Goal: Transaction & Acquisition: Purchase product/service

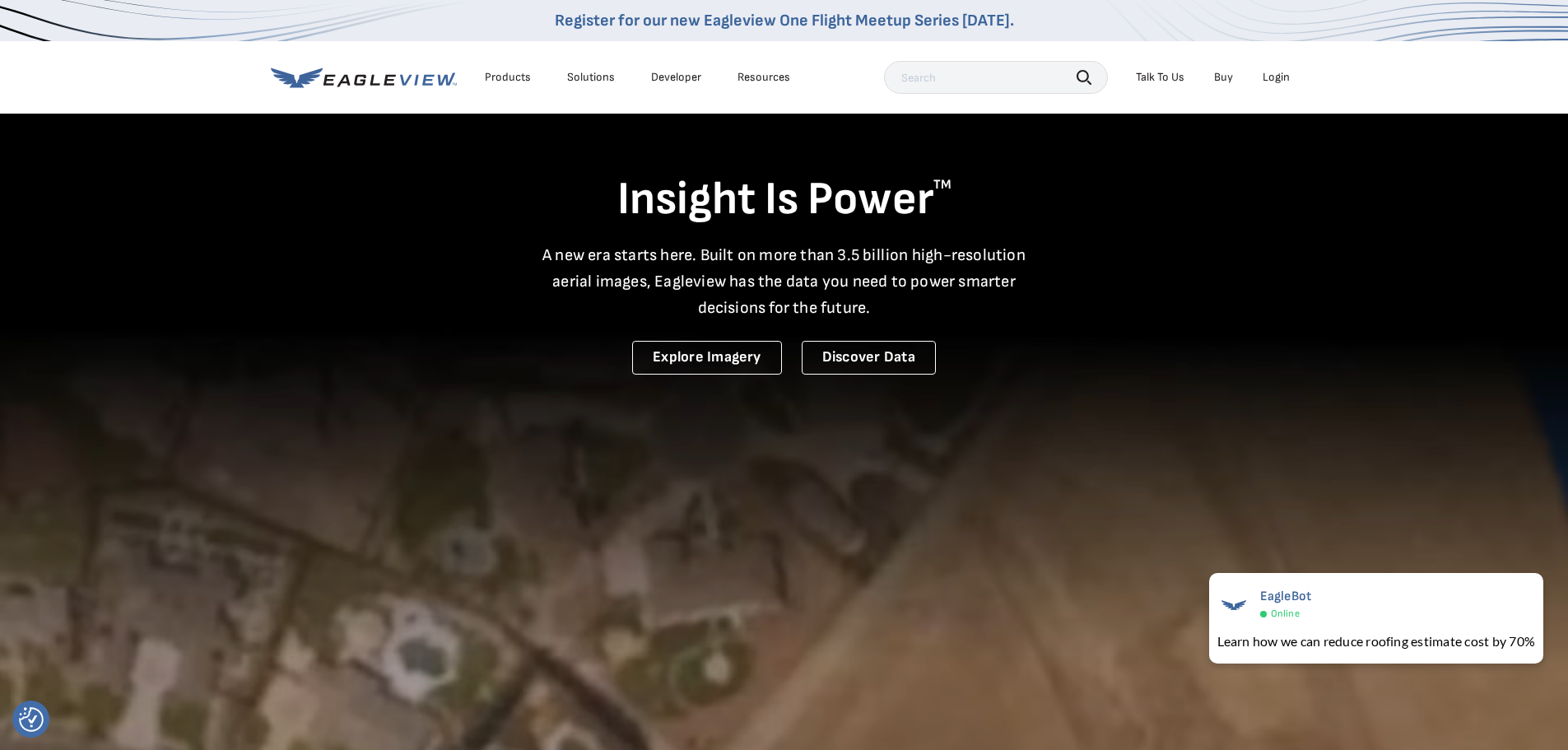
click at [1277, 80] on div "Login" at bounding box center [1276, 78] width 27 height 15
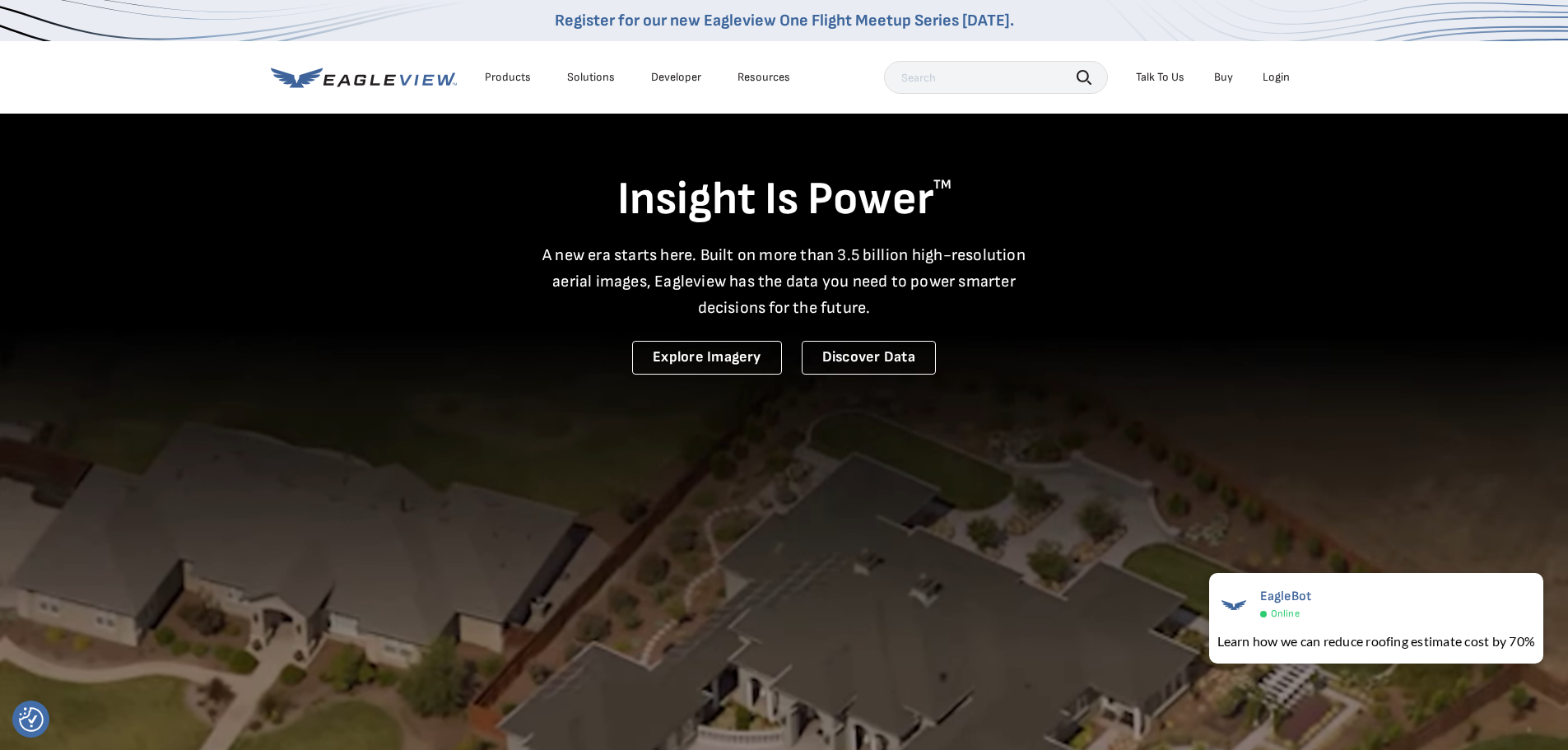
click at [1278, 75] on div "Login" at bounding box center [1276, 78] width 27 height 15
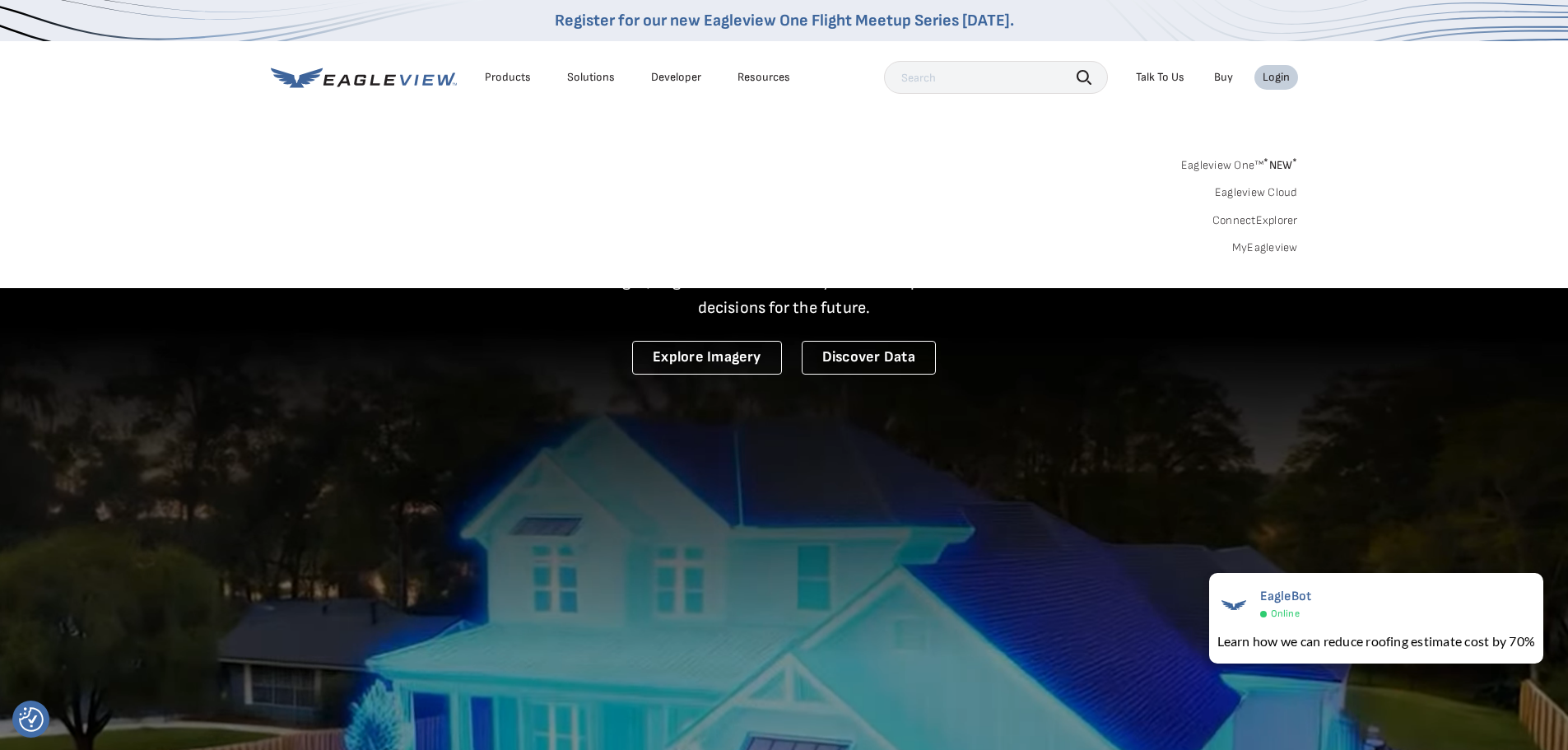
click at [1273, 247] on link "MyEagleview" at bounding box center [1264, 248] width 66 height 15
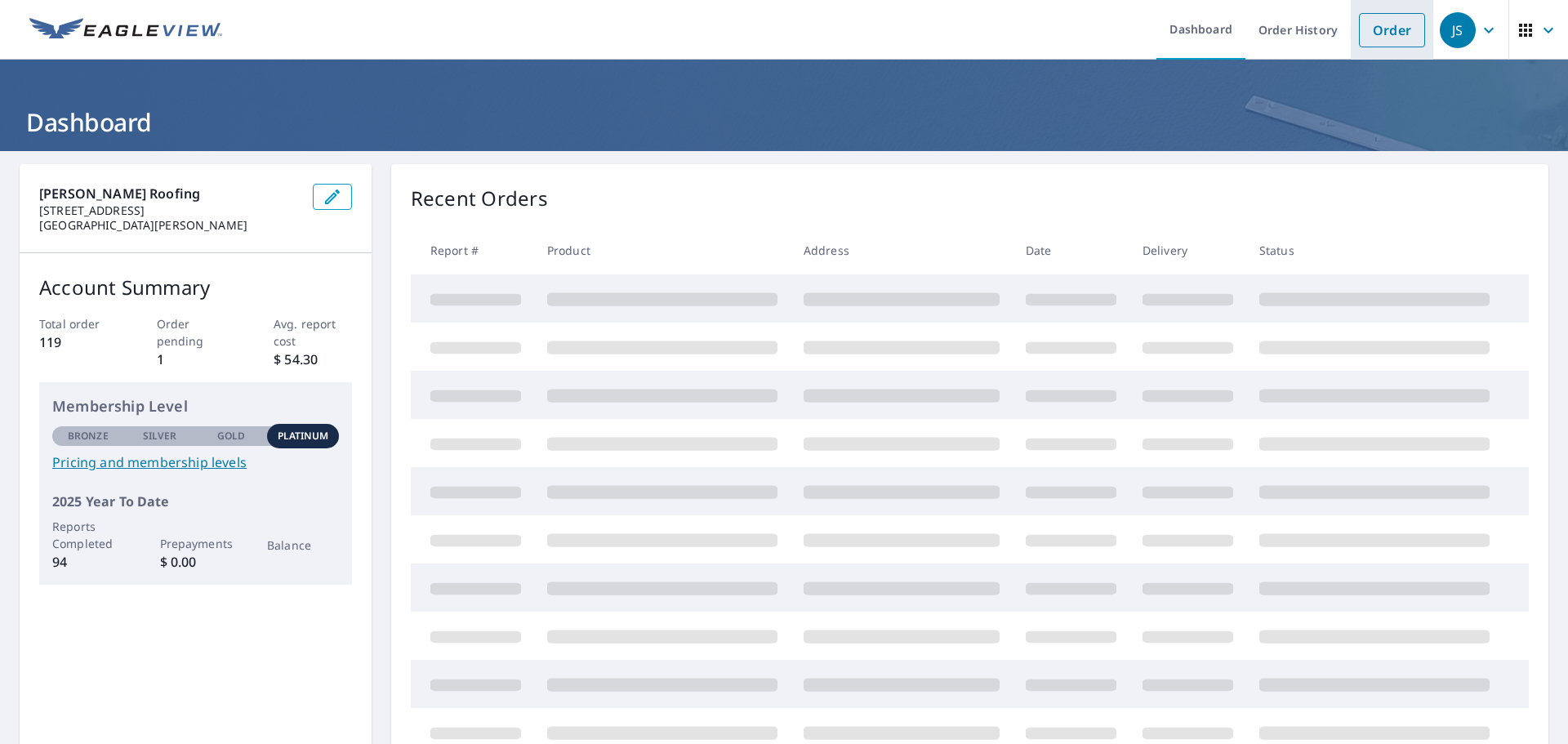
click at [1395, 40] on link "Order" at bounding box center [1393, 30] width 66 height 34
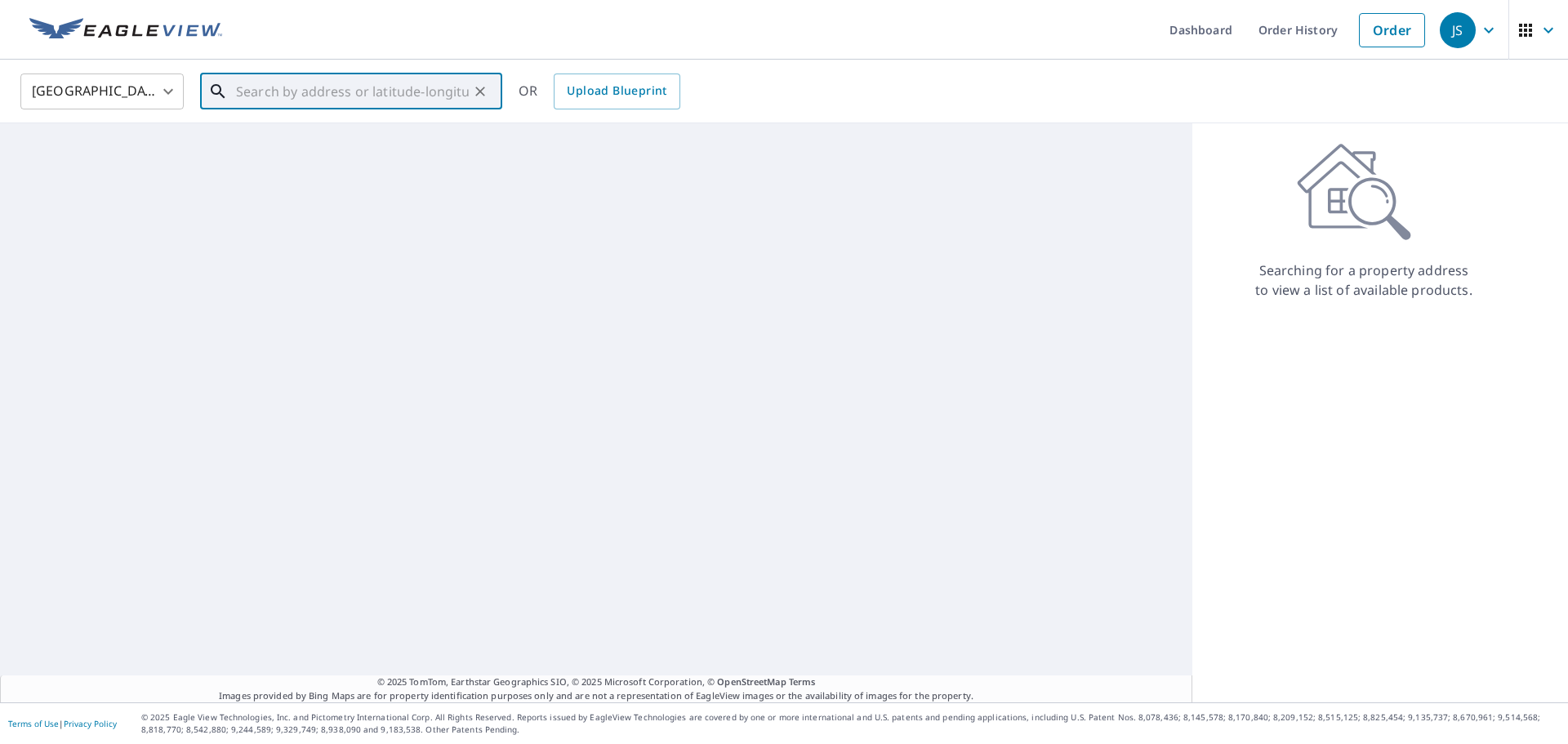
click at [350, 95] on input "text" at bounding box center [352, 91] width 233 height 46
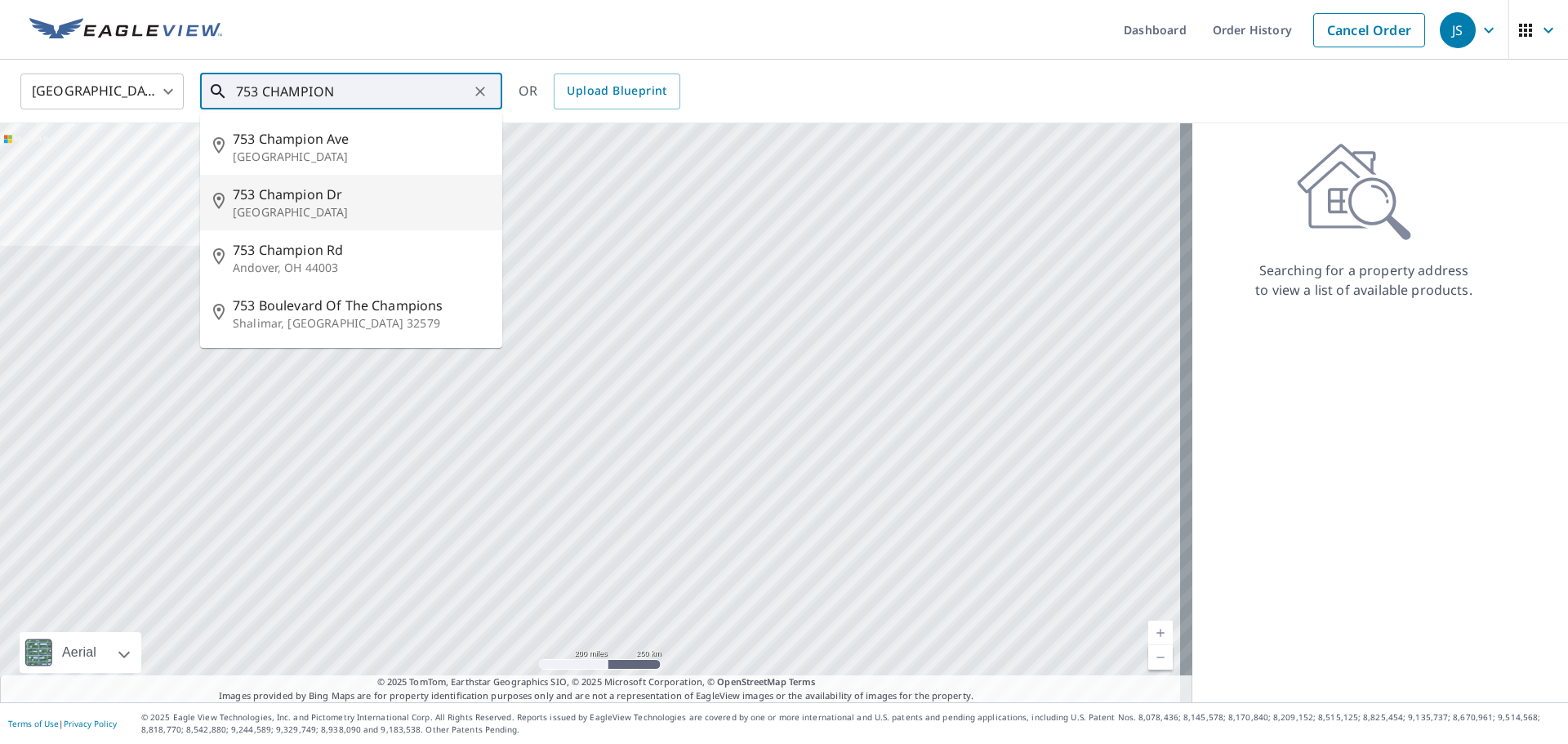
click at [340, 196] on span "753 Champion Dr" at bounding box center [360, 194] width 257 height 20
type input "753 Champion Dr Windsor, CO 80550"
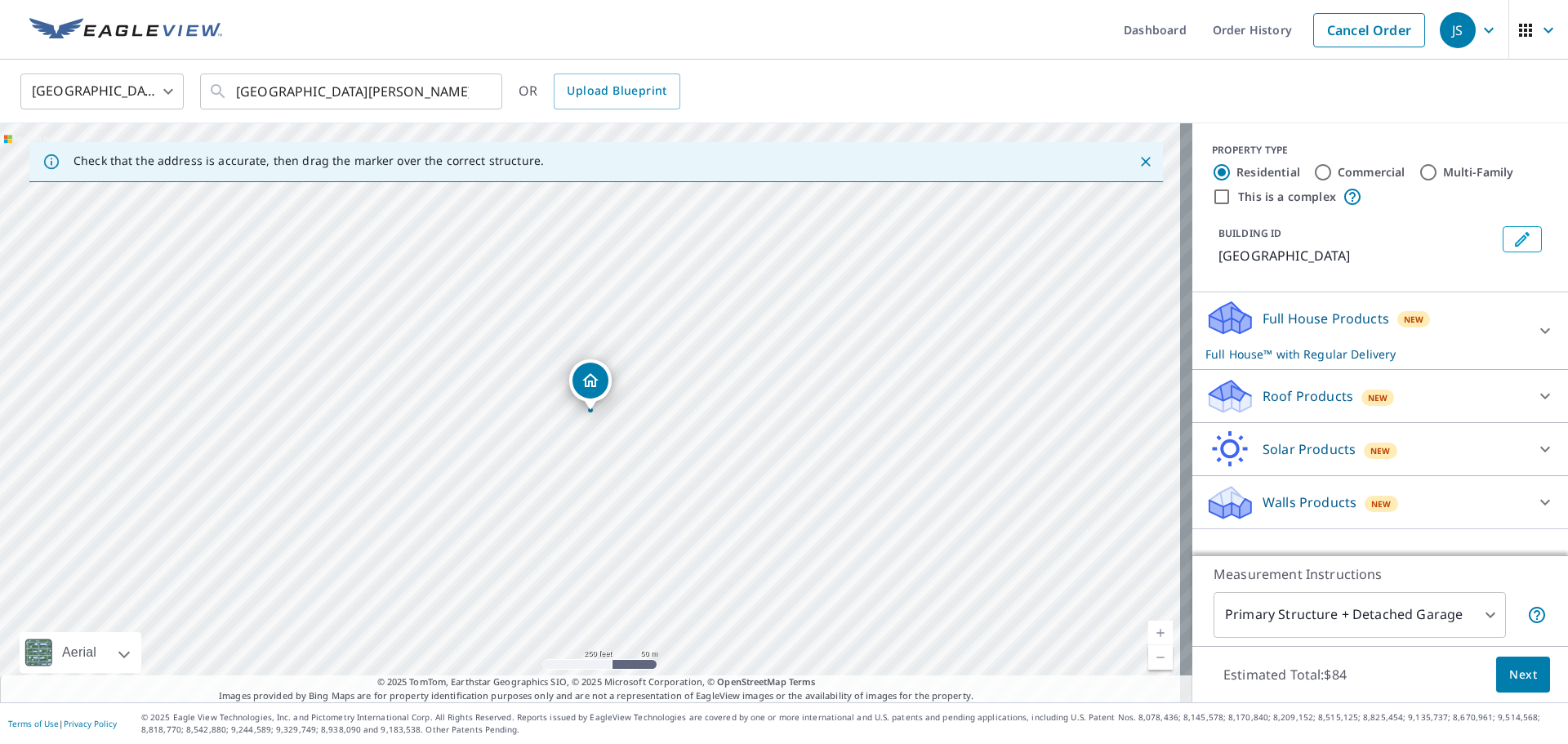
click at [1314, 173] on input "Commercial" at bounding box center [1324, 173] width 20 height 20
radio input "true"
type input "4"
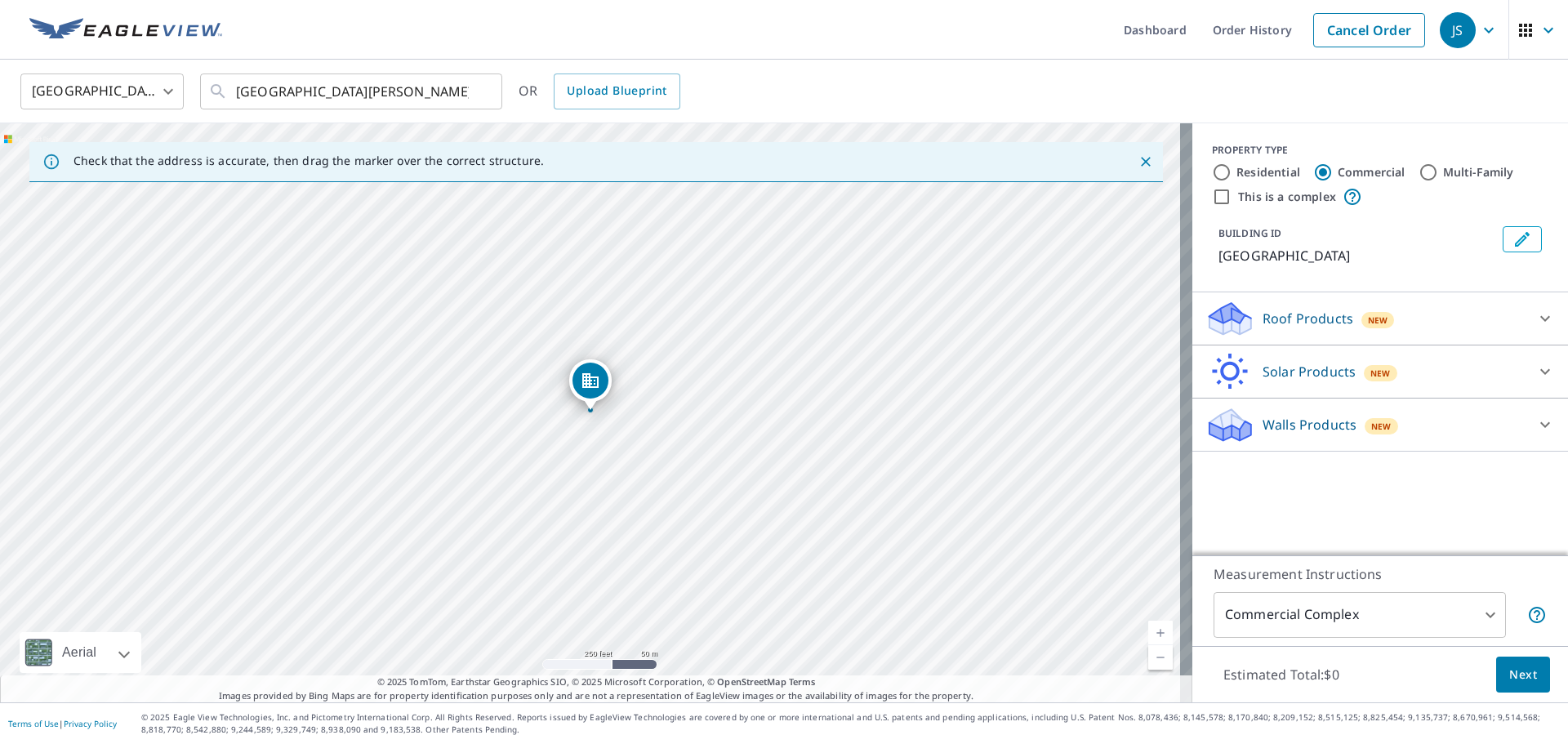
click at [1213, 197] on input "This is a complex" at bounding box center [1223, 197] width 20 height 20
checkbox input "true"
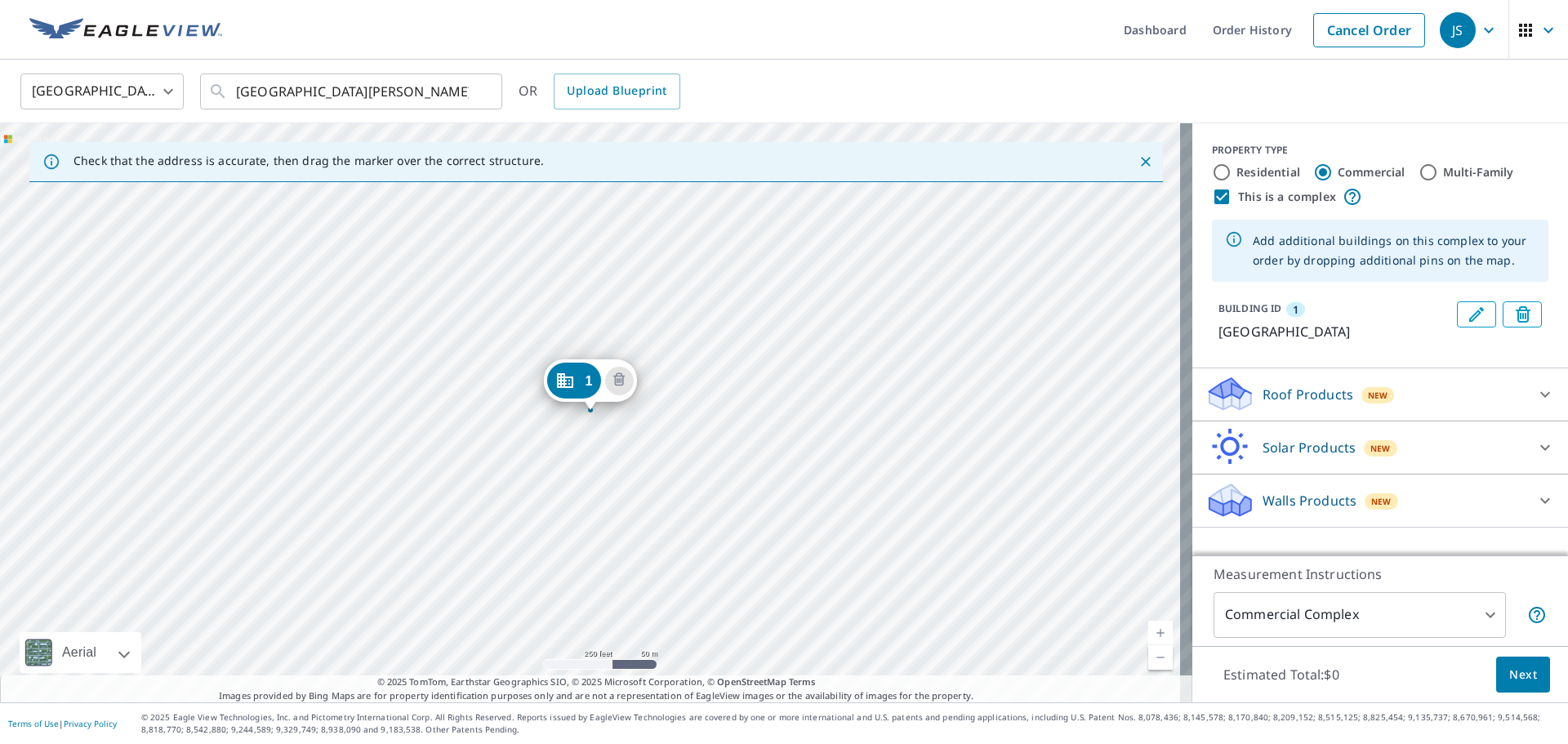
click at [462, 403] on div "1 753 Champion Dr Windsor, CO 80550" at bounding box center [596, 413] width 1193 height 579
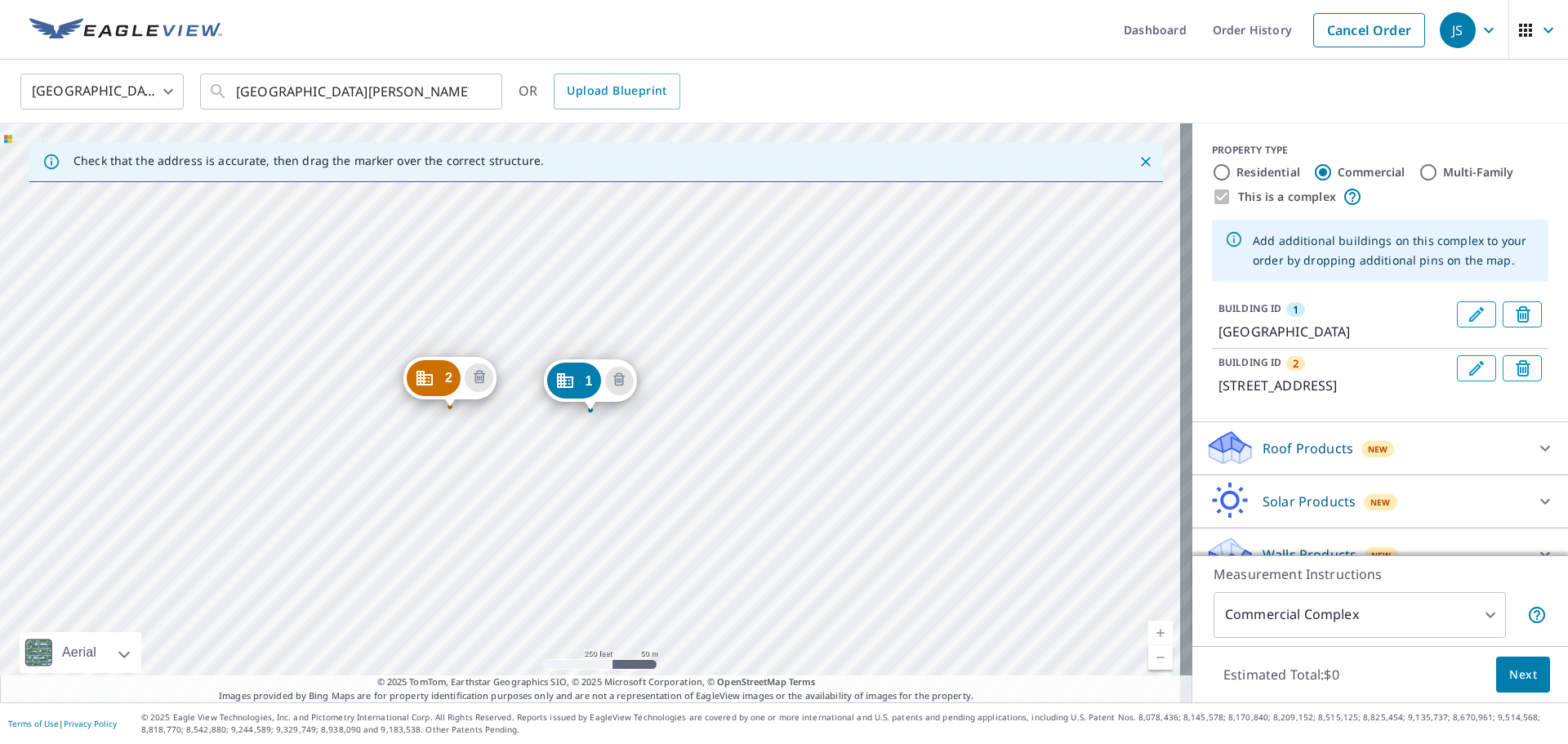
drag, startPoint x: 449, startPoint y: 379, endPoint x: 439, endPoint y: 386, distance: 12.2
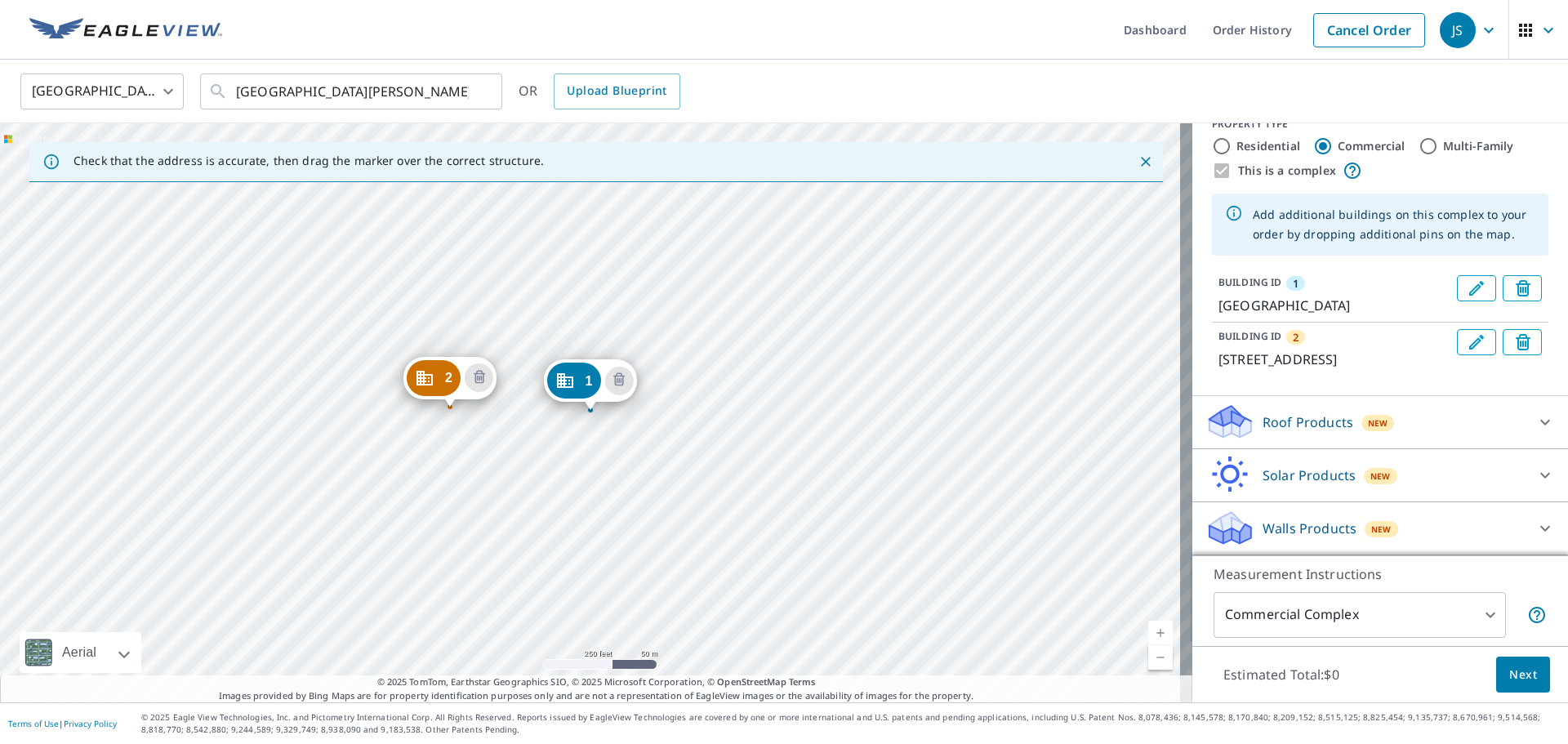
click at [1486, 425] on div "Roof Products New" at bounding box center [1366, 422] width 321 height 38
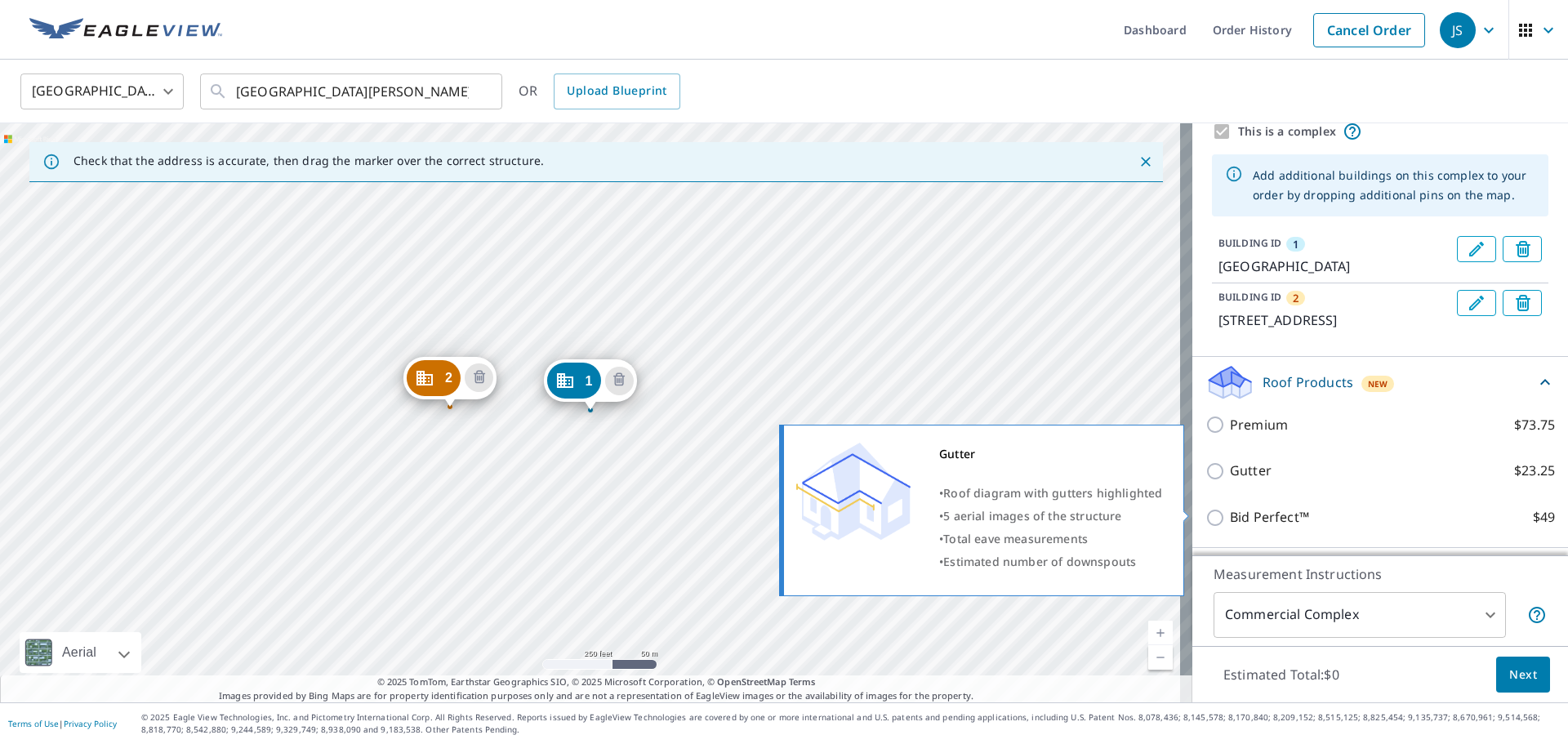
scroll to position [147, 0]
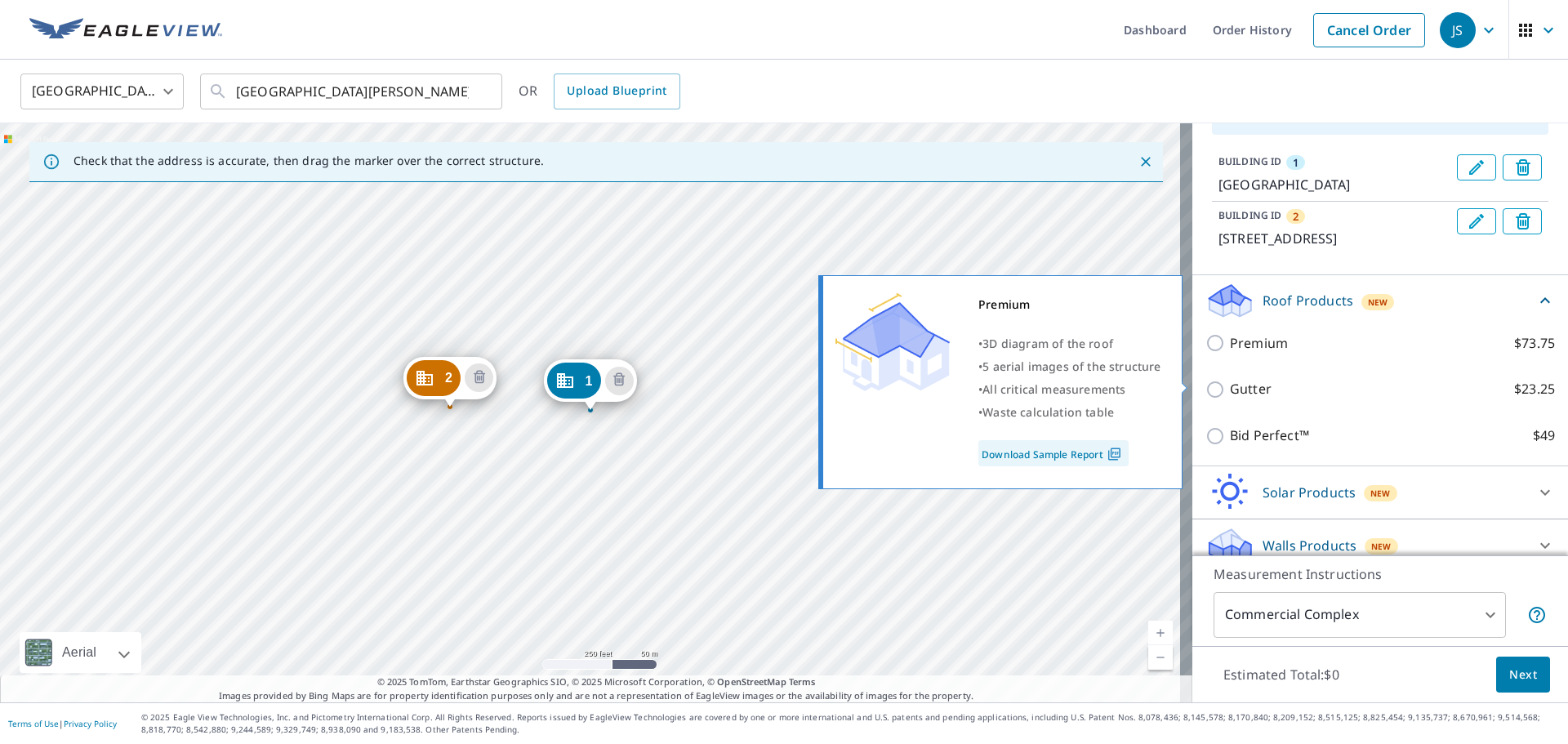
click at [1206, 353] on input "Premium $73.75" at bounding box center [1218, 343] width 25 height 20
checkbox input "true"
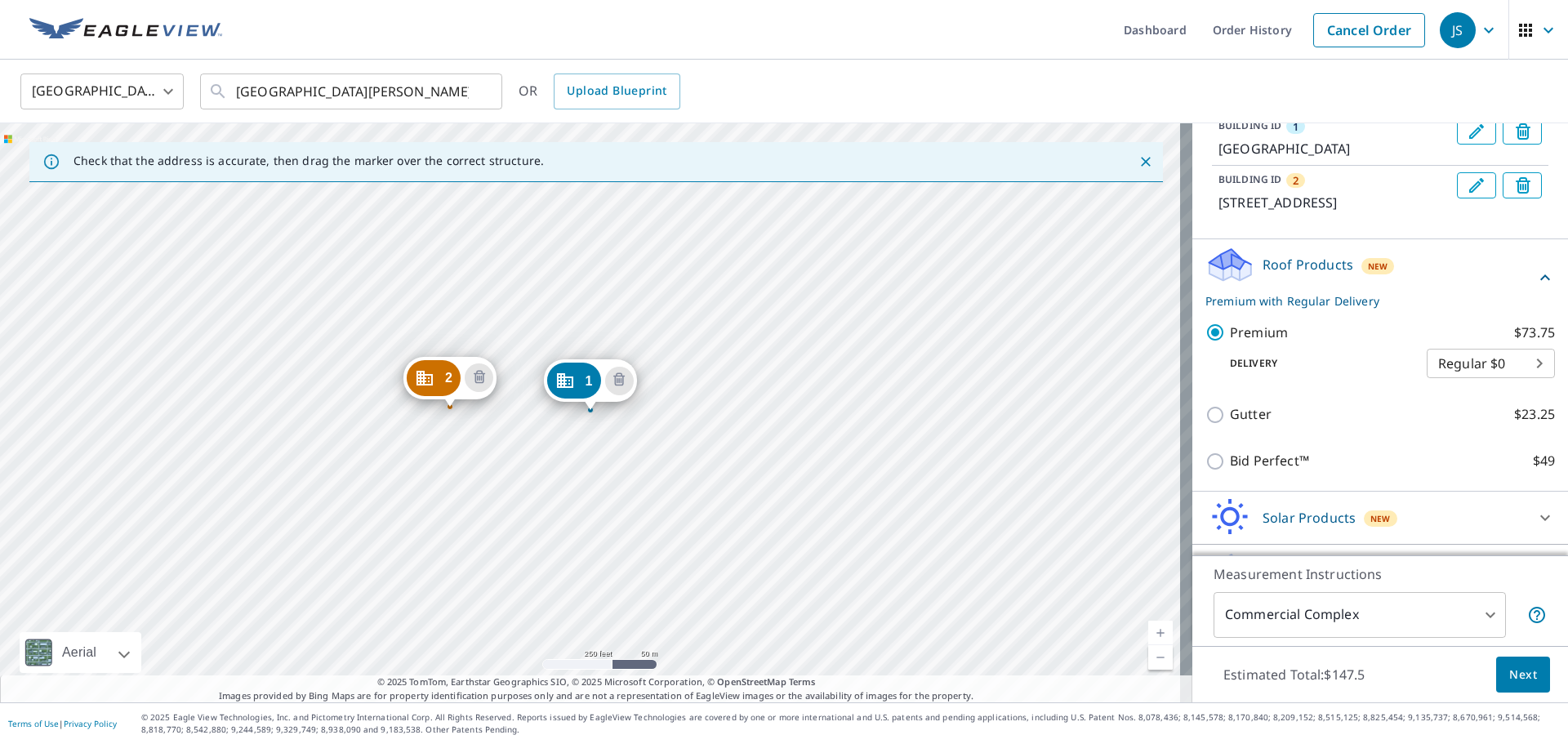
scroll to position [265, 0]
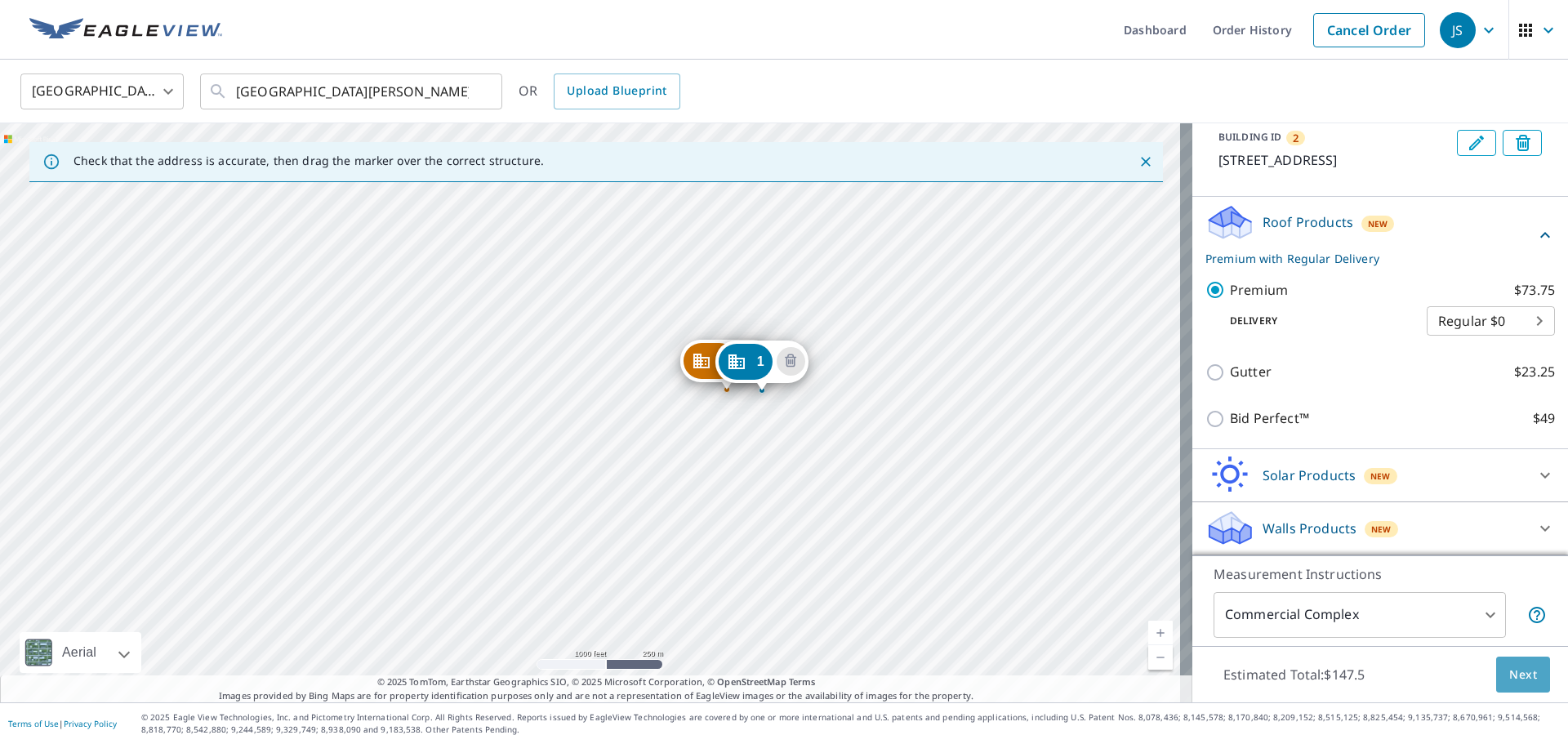
click at [1512, 657] on button "Next" at bounding box center [1523, 675] width 54 height 37
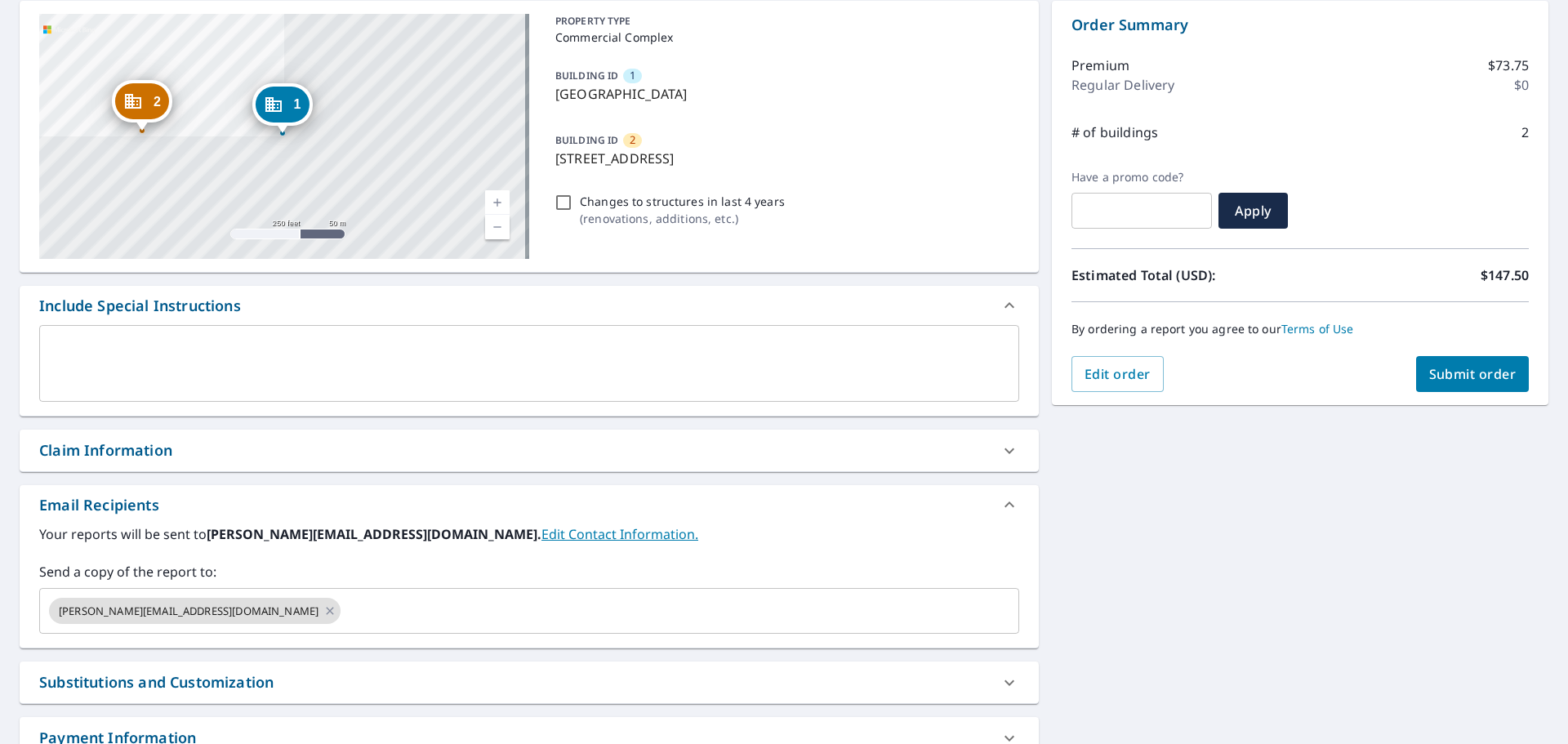
scroll to position [245, 0]
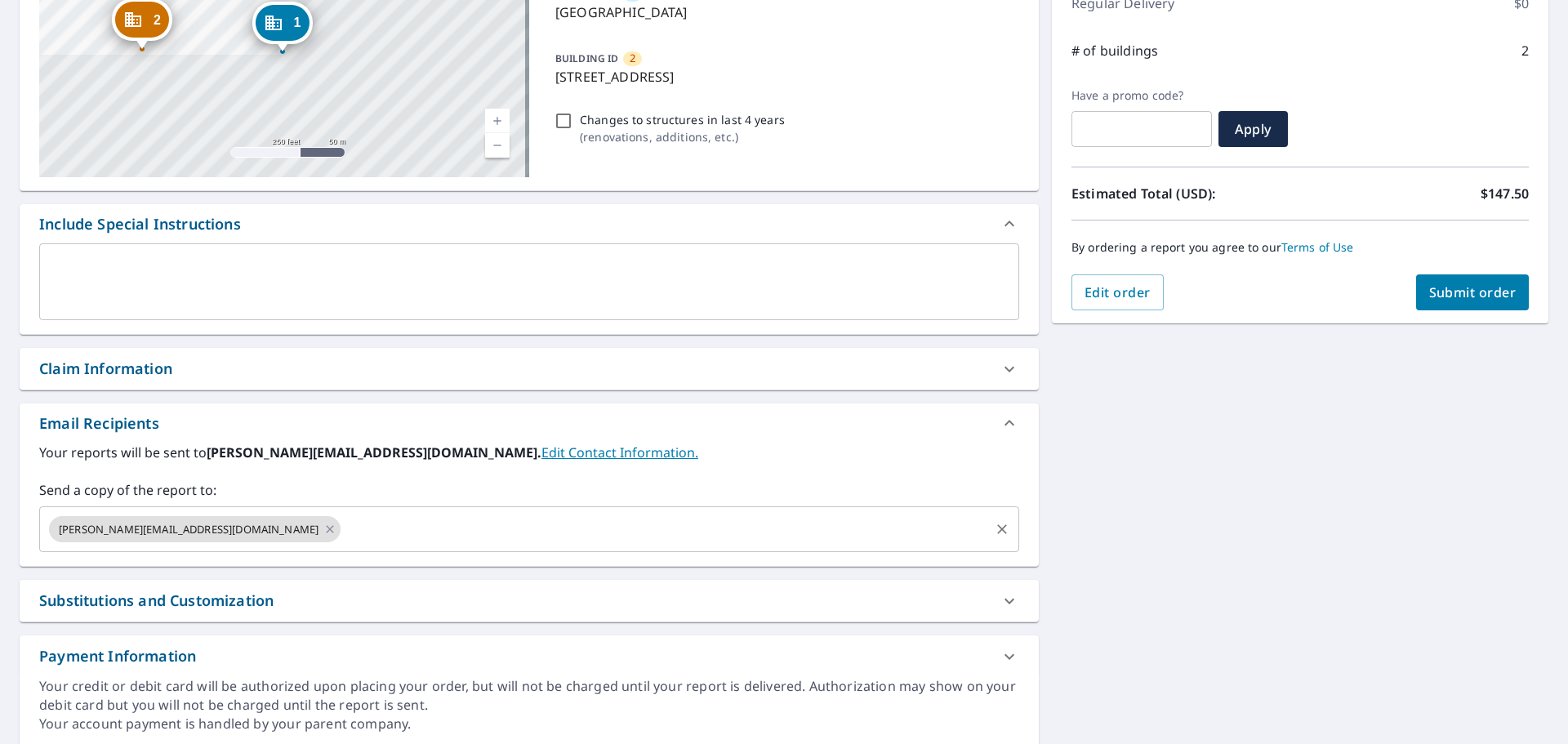
click at [343, 536] on input "text" at bounding box center [665, 529] width 644 height 31
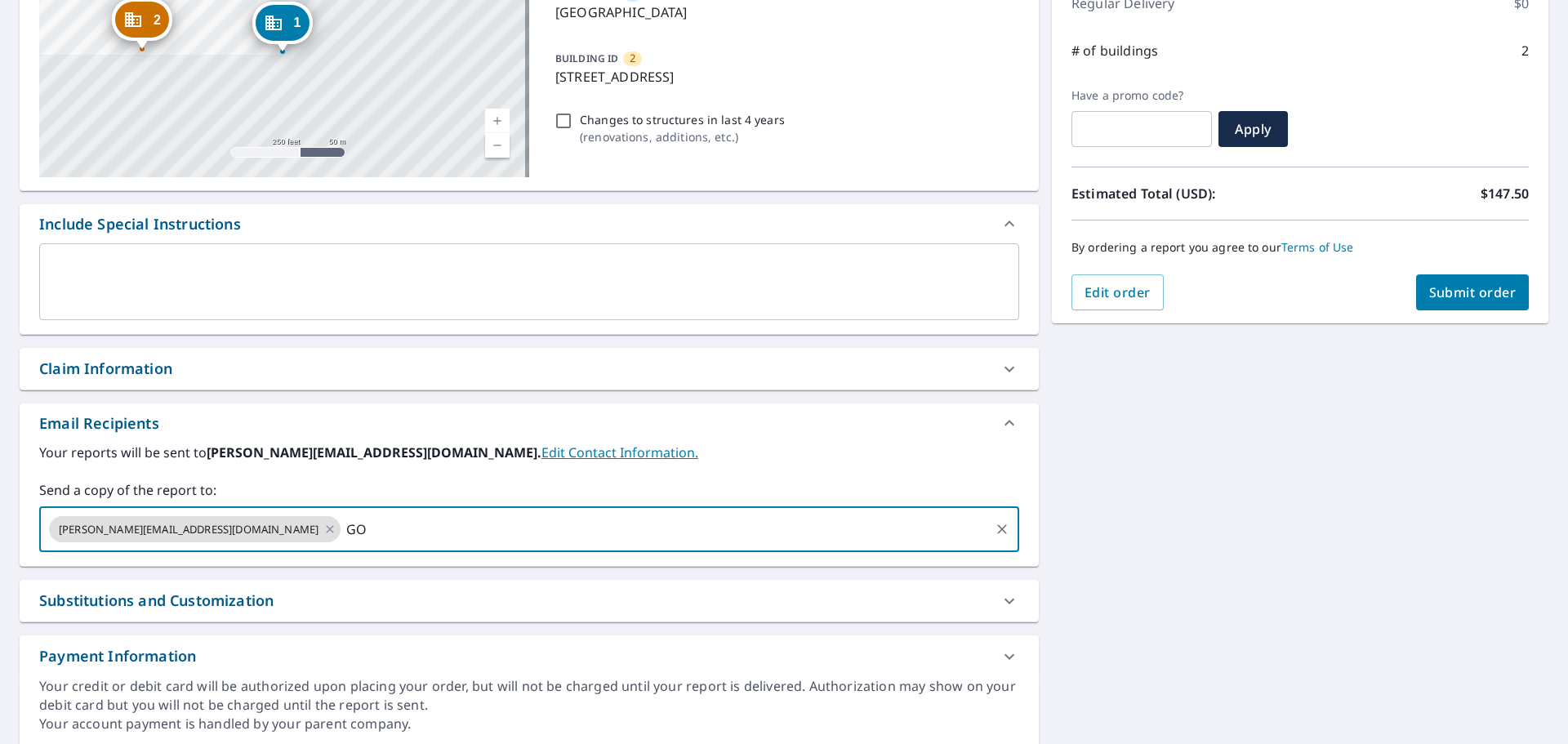
type input "G"
type input "gordon.hohenfeldt@sprageuroofing.net"
click at [1315, 375] on div "2 871 Champion Dr Windsor, CO 80550 1 753 Champion Dr Windsor, CO 80550 Aerial …" at bounding box center [784, 333] width 1568 height 854
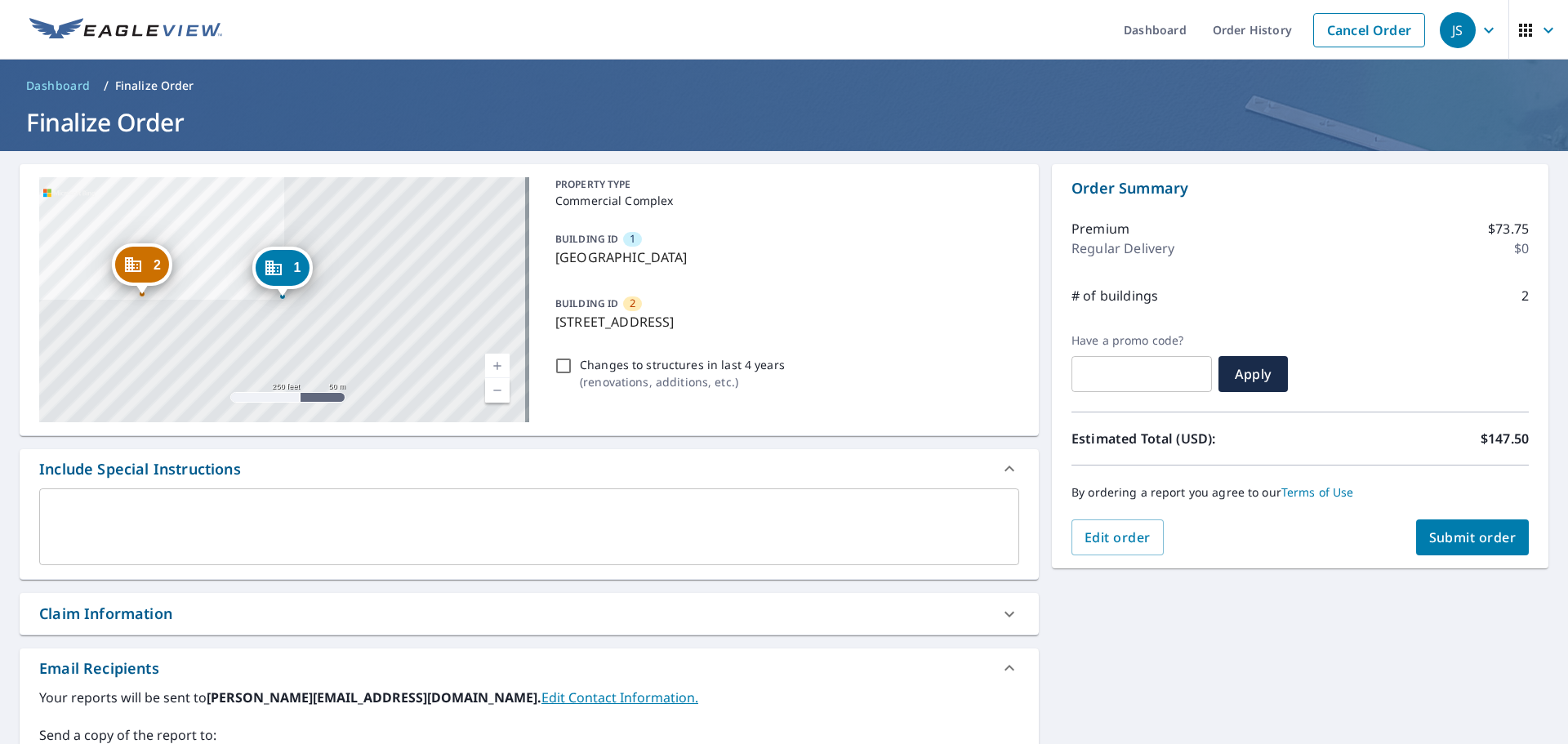
scroll to position [81, 0]
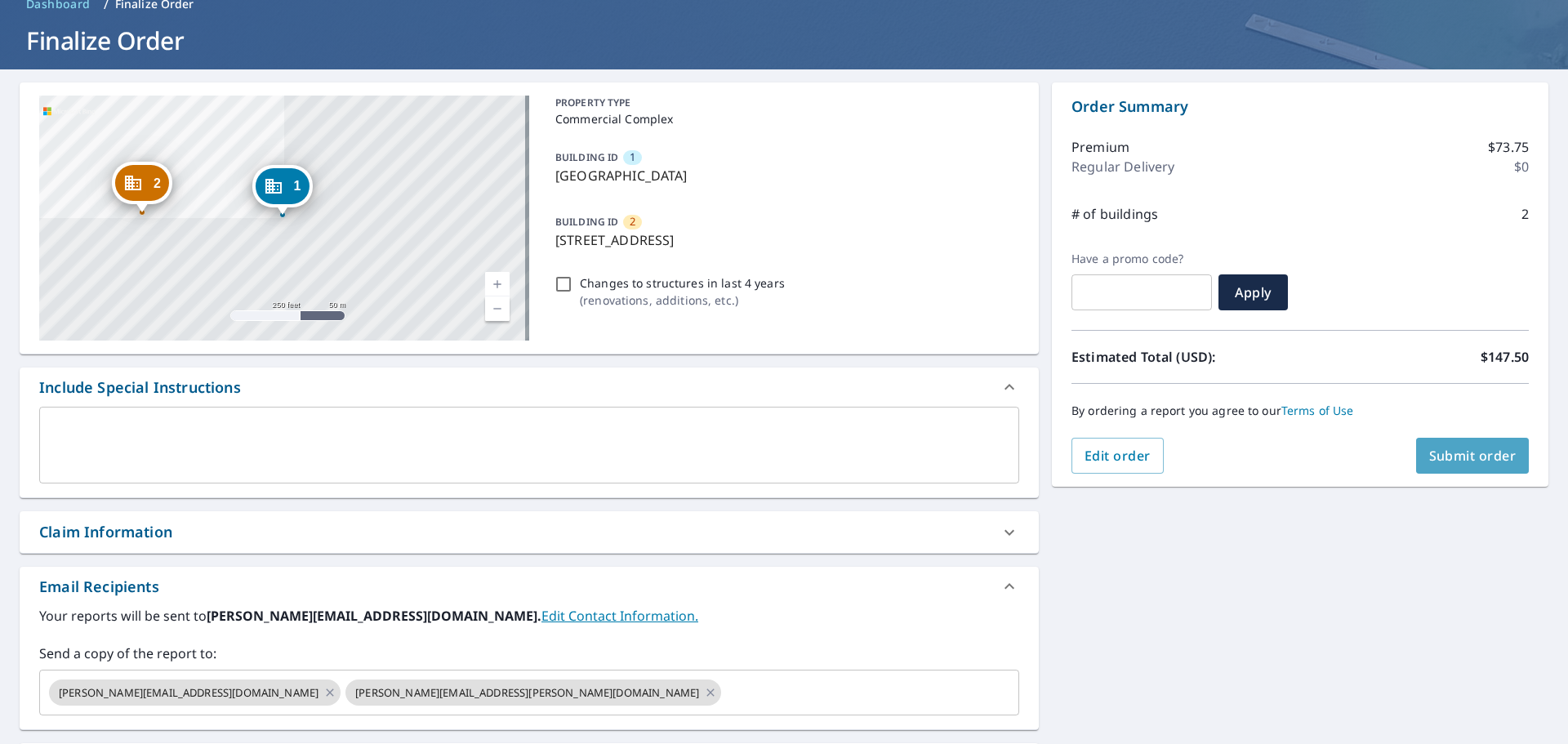
click at [1446, 453] on span "Submit order" at bounding box center [1472, 456] width 87 height 18
checkbox input "true"
